Goal: Navigation & Orientation: Find specific page/section

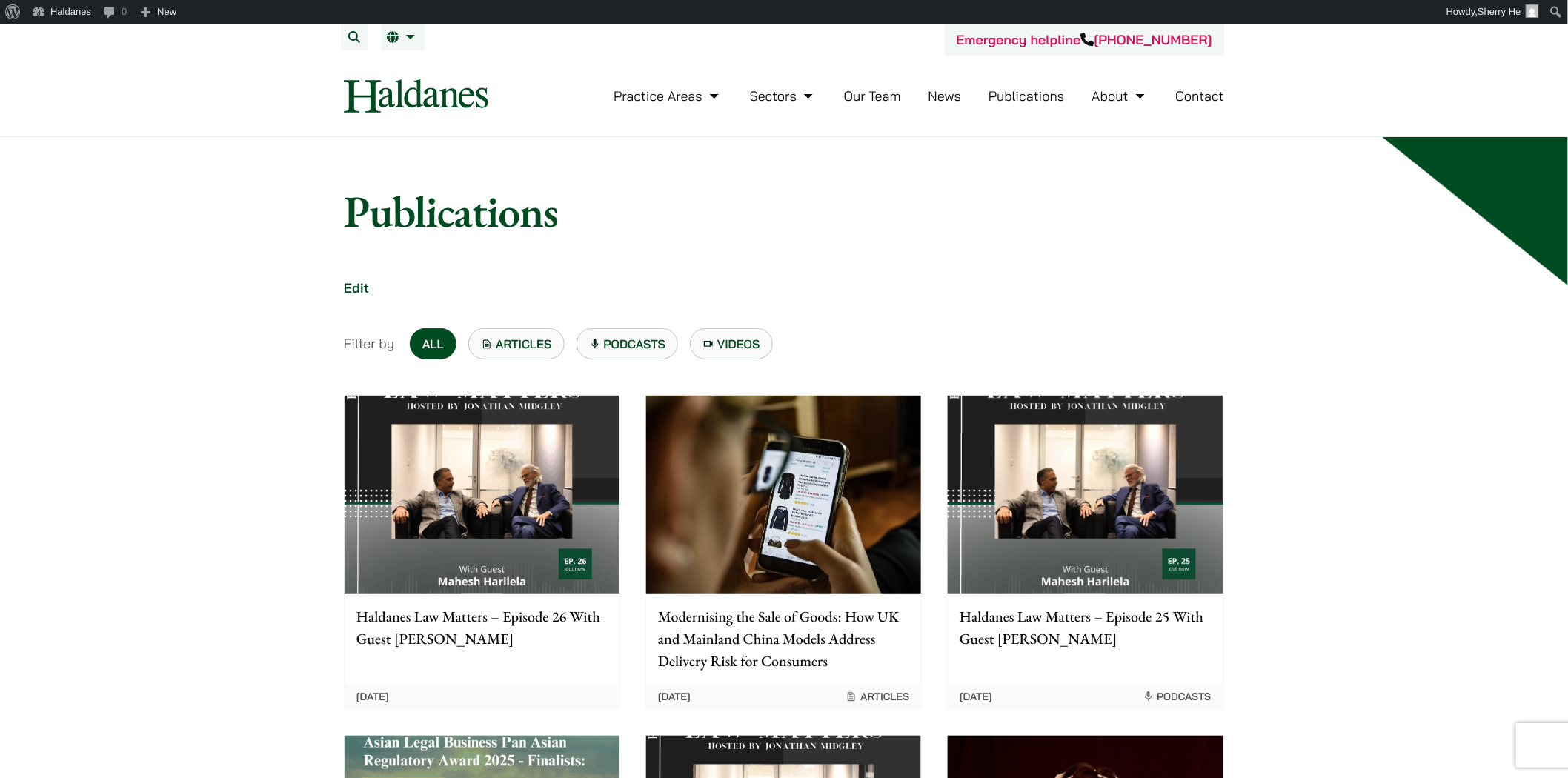
drag, startPoint x: 0, startPoint y: 0, endPoint x: 425, endPoint y: 84, distance: 433.2
click at [425, 84] on img at bounding box center [416, 96] width 144 height 34
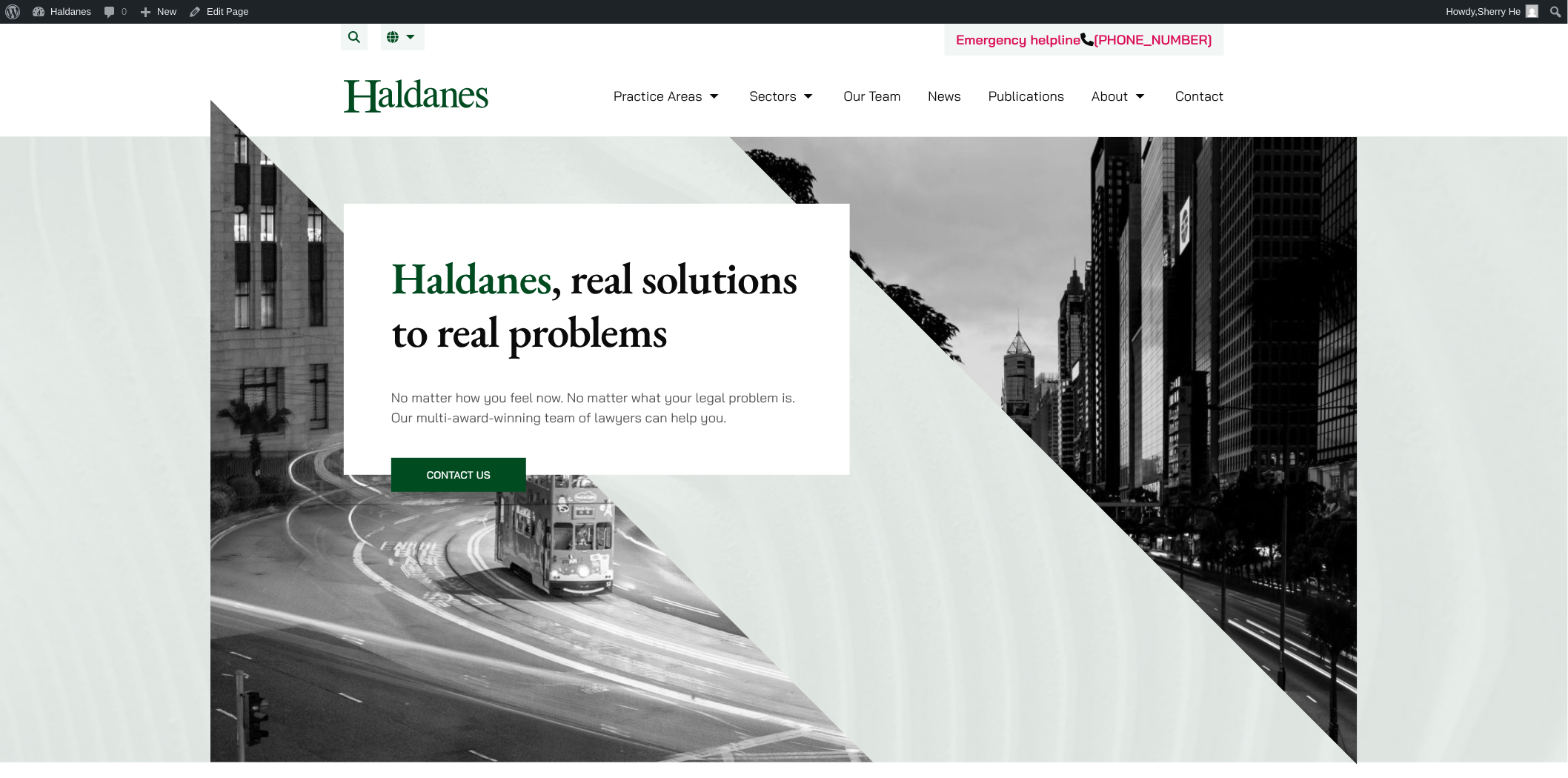
click at [947, 104] on link "News" at bounding box center [945, 96] width 34 height 17
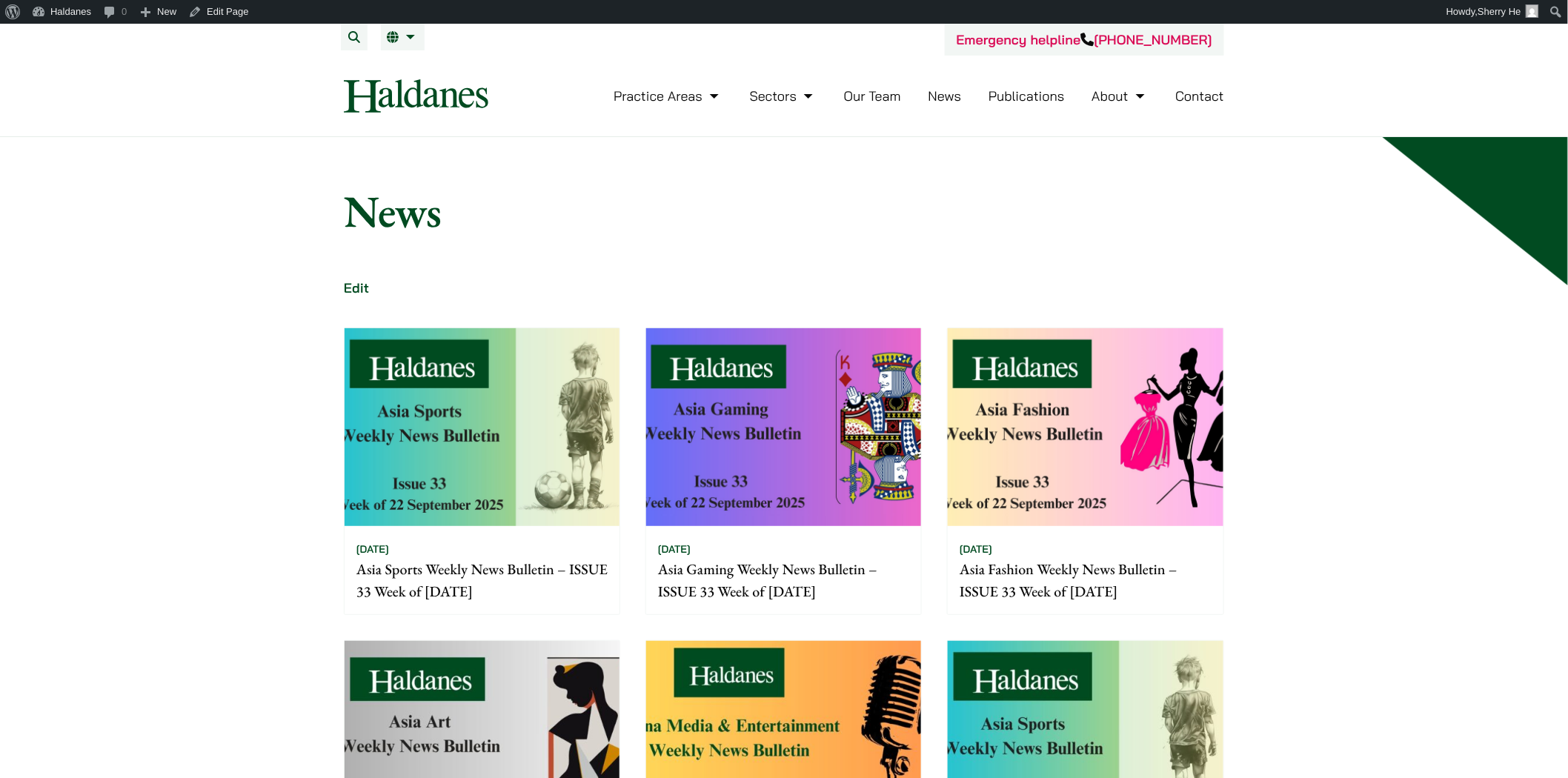
click at [438, 113] on nav "Practice Areas Antitrust and Competition Law Civil Litigation & Dispute Resolut…" at bounding box center [784, 96] width 881 height 81
click at [445, 93] on img at bounding box center [416, 96] width 144 height 34
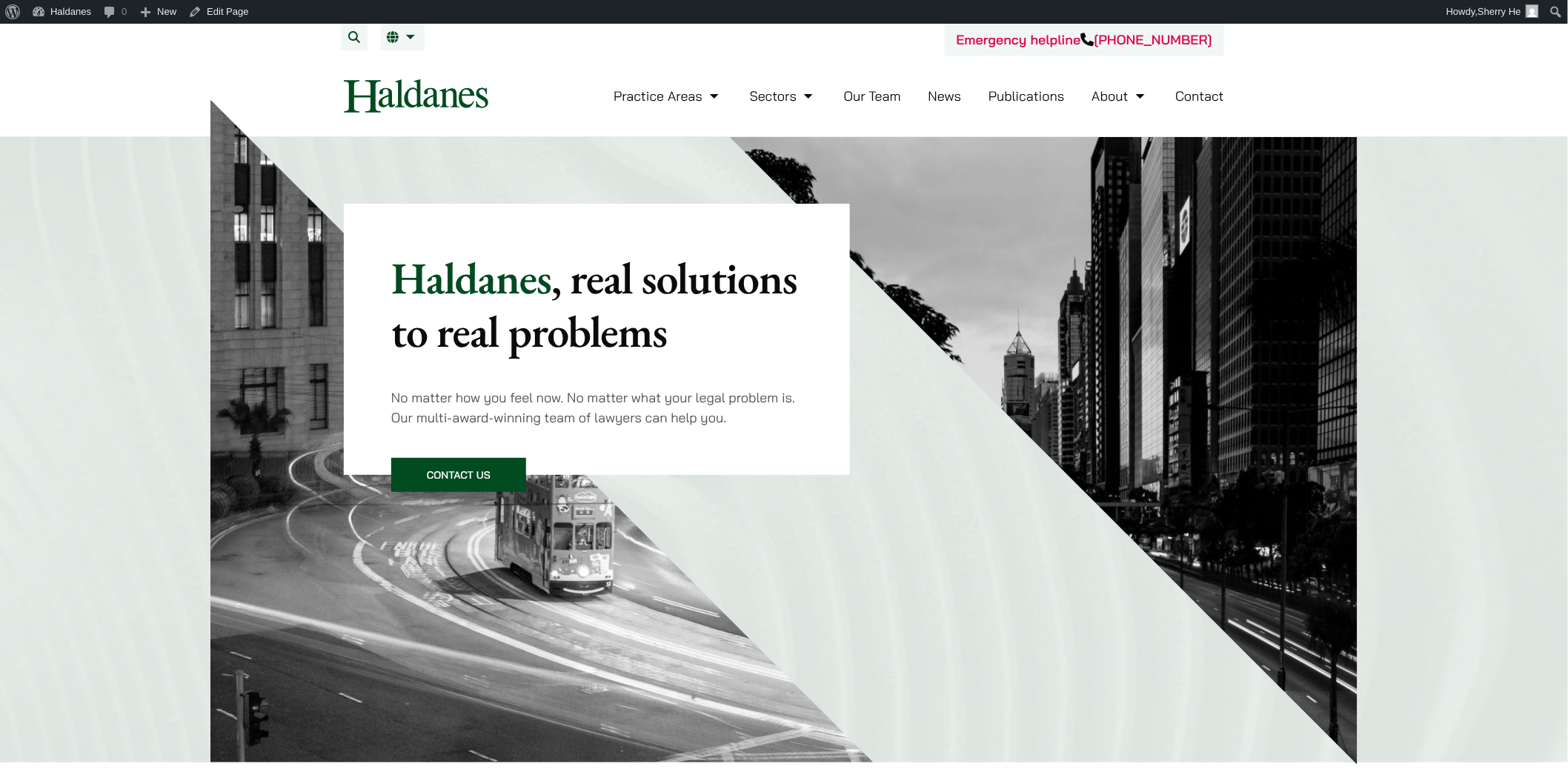
click at [1020, 100] on link "Publications" at bounding box center [1027, 96] width 76 height 17
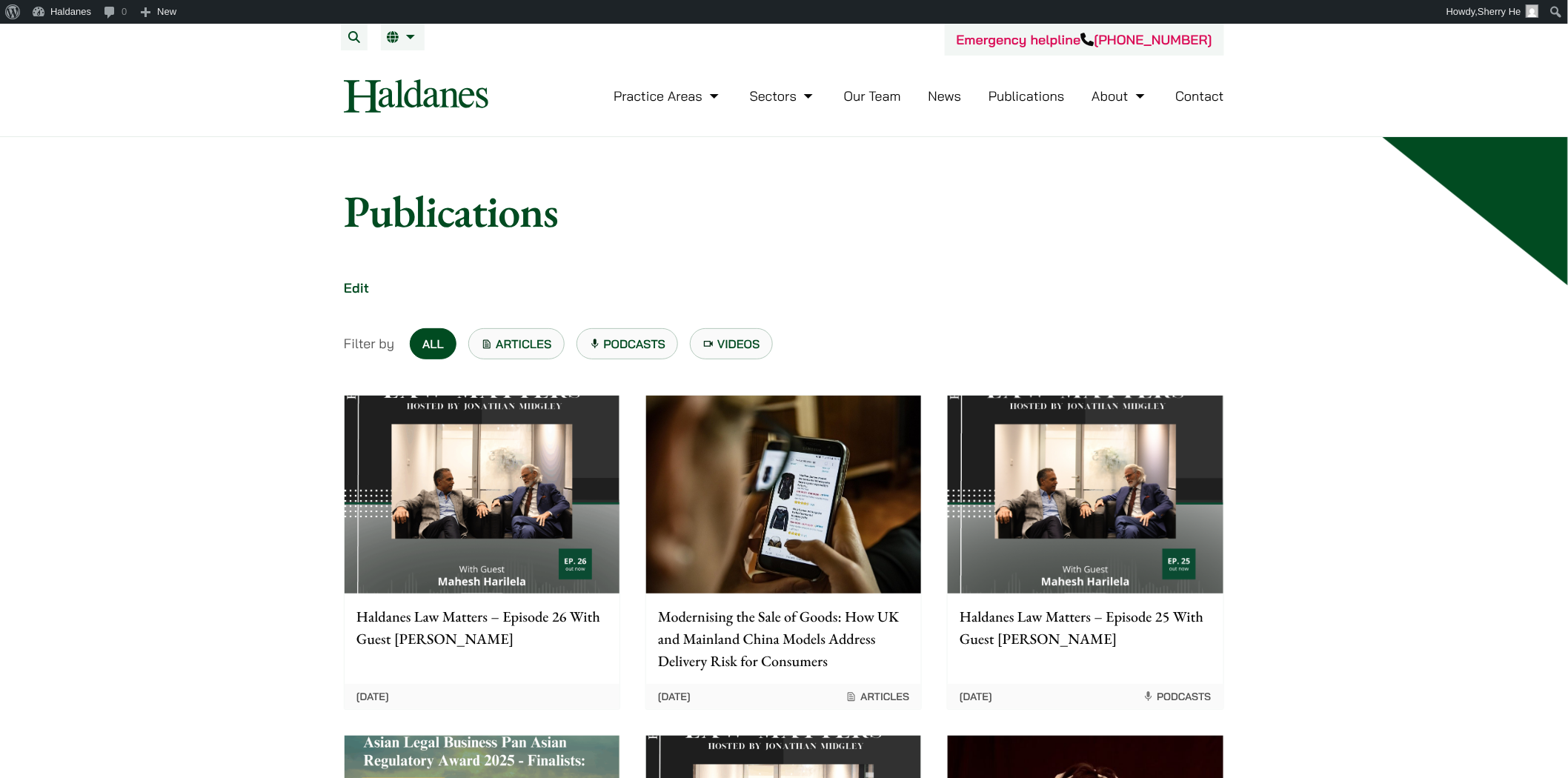
click at [457, 90] on img at bounding box center [416, 96] width 144 height 34
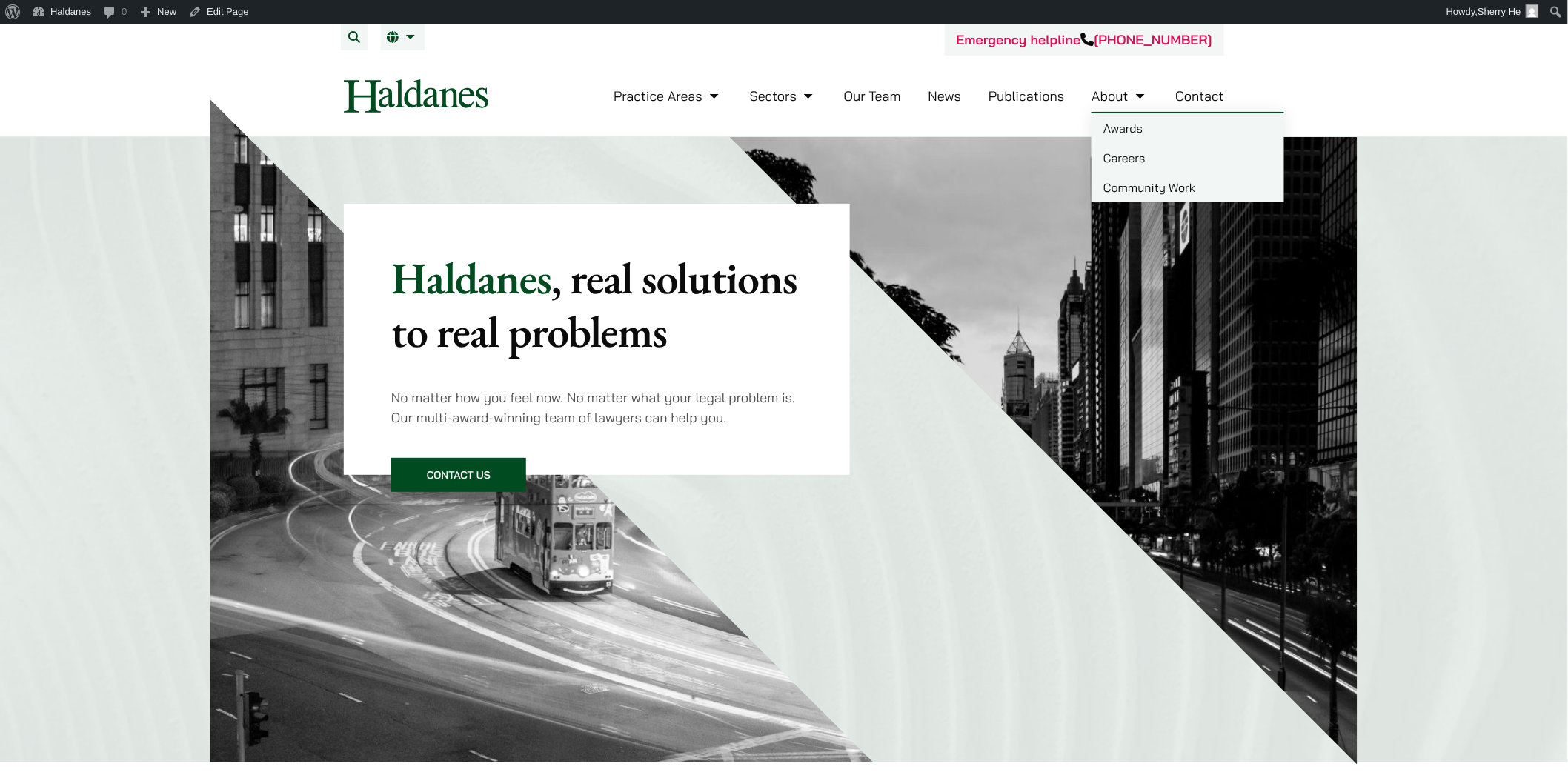
click at [1139, 127] on link "Awards" at bounding box center [1188, 128] width 193 height 30
